Goal: Task Accomplishment & Management: Manage account settings

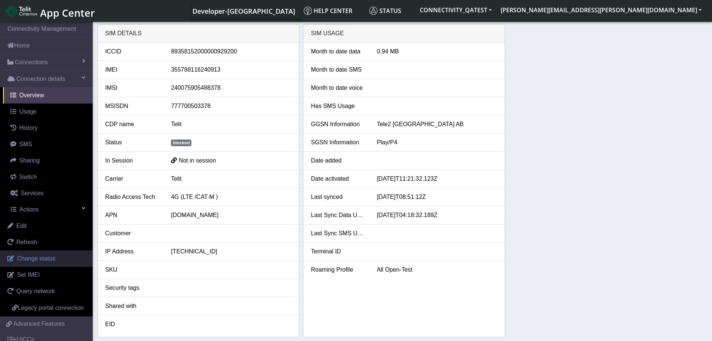
click at [44, 259] on span "Change status" at bounding box center [36, 258] width 38 height 6
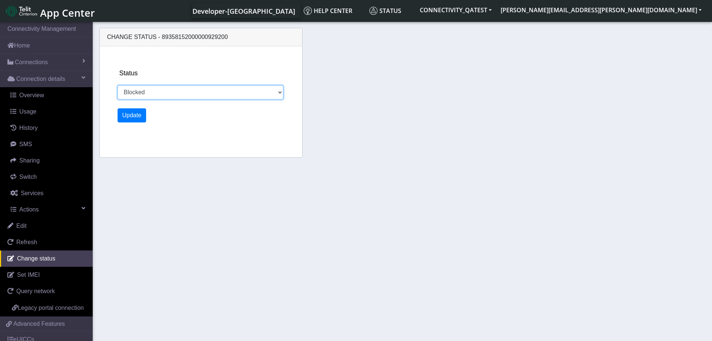
click at [117, 85] on select "Activated Deactivated Blocked" at bounding box center [200, 92] width 166 height 14
select select "activated"
click option "Activated" at bounding box center [0, 0] width 0 height 0
click at [133, 110] on button "Update" at bounding box center [131, 115] width 29 height 14
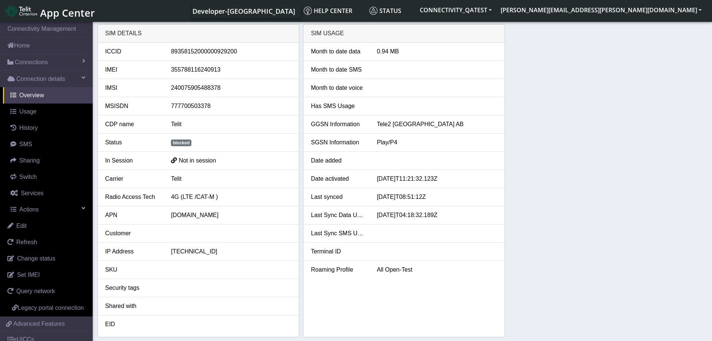
click at [547, 168] on div "SIM details ICCID [TECHNICAL_ID] IMEI [TECHNICAL_ID] IMSI [TECHNICAL_ID] MSISDN…" at bounding box center [402, 180] width 610 height 313
click at [548, 165] on div "SIM details ICCID [TECHNICAL_ID] IMEI [TECHNICAL_ID] IMSI [TECHNICAL_ID] MSISDN…" at bounding box center [402, 180] width 610 height 313
